Goal: Communication & Community: Ask a question

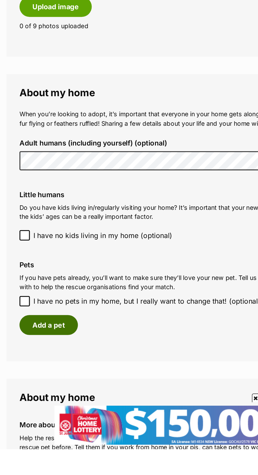
click at [32, 400] on button "Add a pet" at bounding box center [30, 399] width 36 height 12
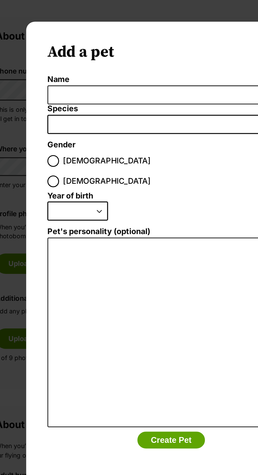
click at [77, 50] on label "Name" at bounding box center [129, 49] width 151 height 6
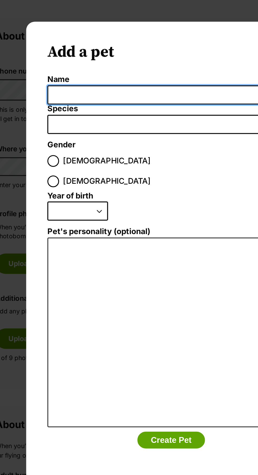
click at [77, 52] on input "Name" at bounding box center [129, 58] width 151 height 12
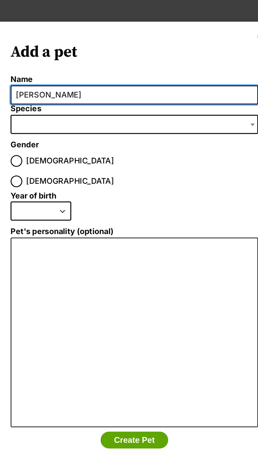
type input "Bruce"
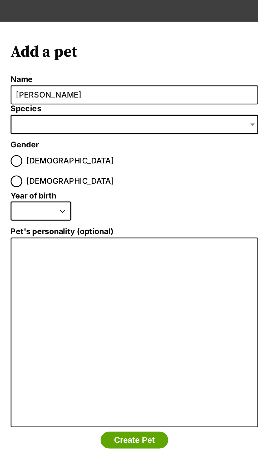
click at [103, 78] on span "Dialog Window - Close (Press escape to close)" at bounding box center [129, 76] width 151 height 12
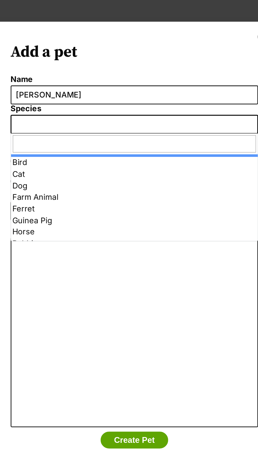
select select "1"
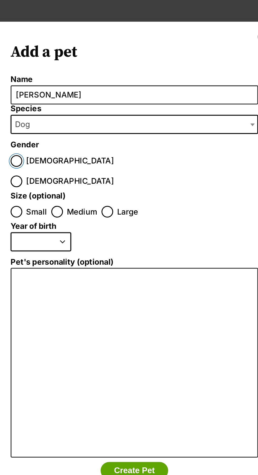
click at [57, 95] on input "Male" at bounding box center [57, 97] width 7 height 7
radio input "true"
click at [114, 125] on input "Large" at bounding box center [112, 128] width 7 height 7
radio input "true"
click at [85, 141] on select "2025 2024 2023 2022 2021 2020 2019 2018 2017 2016 2015 2014 2013 2012 2011 2010…" at bounding box center [72, 147] width 37 height 12
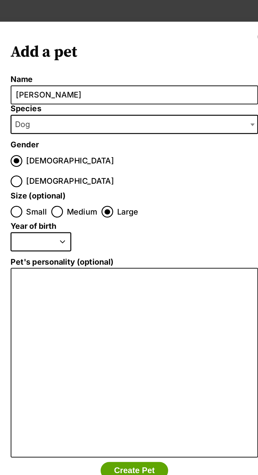
select select "2021"
click at [54, 141] on select "2025 2024 2023 2022 2021 2020 2019 2018 2017 2016 2015 2014 2013 2012 2011 2010…" at bounding box center [72, 147] width 37 height 12
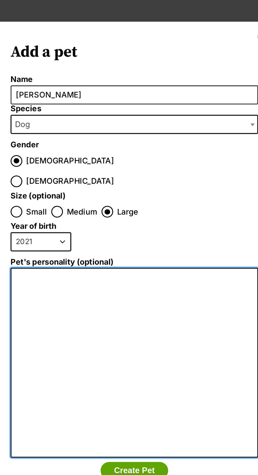
click at [115, 181] on textarea "Pet's personality (optional)" at bounding box center [129, 220] width 151 height 115
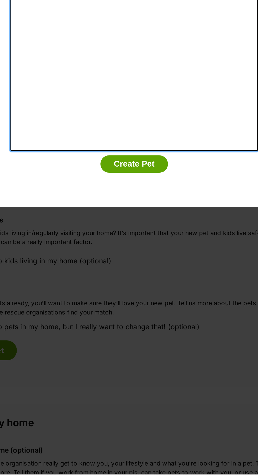
type textarea "Quiet, large dog, doesn't like big dogs but happy with small dogs."
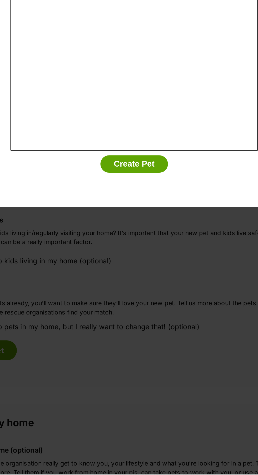
click at [131, 281] on button "Create Pet" at bounding box center [129, 286] width 41 height 11
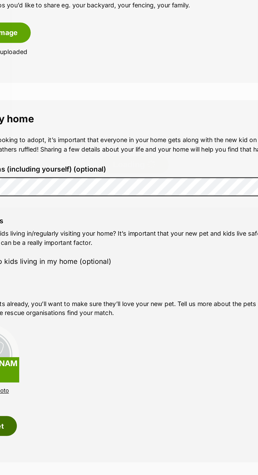
scroll to position [141, 0]
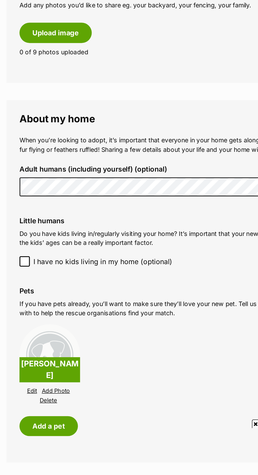
click at [32, 397] on img at bounding box center [30, 401] width 37 height 37
click at [36, 425] on link "Add Photo" at bounding box center [34, 423] width 17 height 4
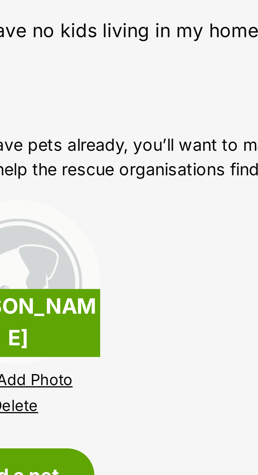
click at [40, 425] on link "Add Photo" at bounding box center [34, 423] width 17 height 4
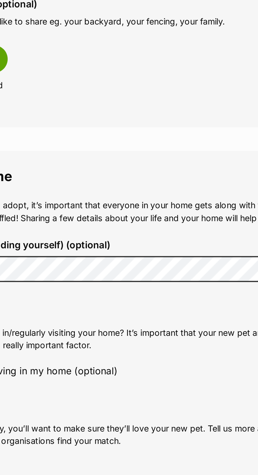
scroll to position [0, 0]
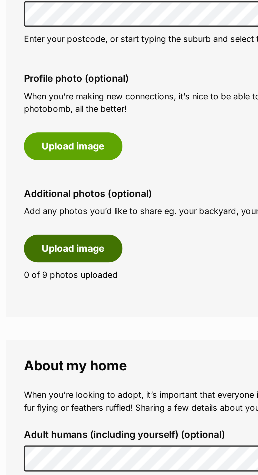
click at [40, 205] on button "Upload image" at bounding box center [34, 206] width 44 height 12
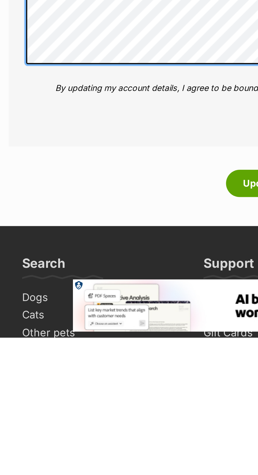
scroll to position [437, 0]
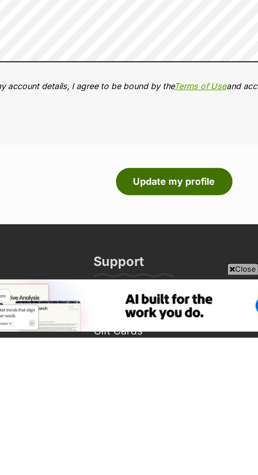
click at [128, 403] on button "Update my profile" at bounding box center [129, 404] width 53 height 12
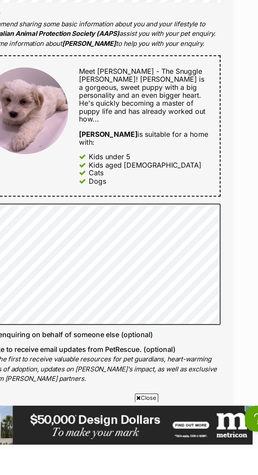
click at [159, 459] on input "Send enquiry" at bounding box center [128, 465] width 105 height 12
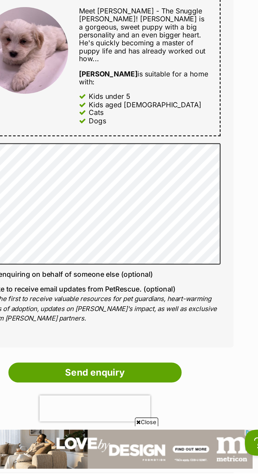
scroll to position [106, 0]
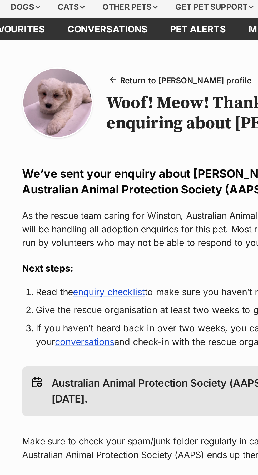
click at [95, 153] on link "enquiry checklist" at bounding box center [88, 154] width 33 height 5
